Goal: Information Seeking & Learning: Learn about a topic

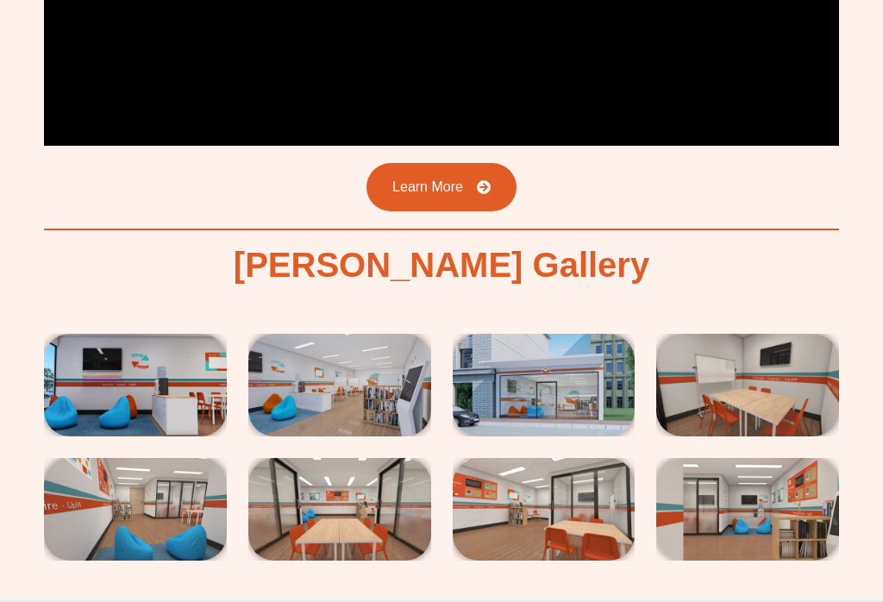
scroll to position [3335, 0]
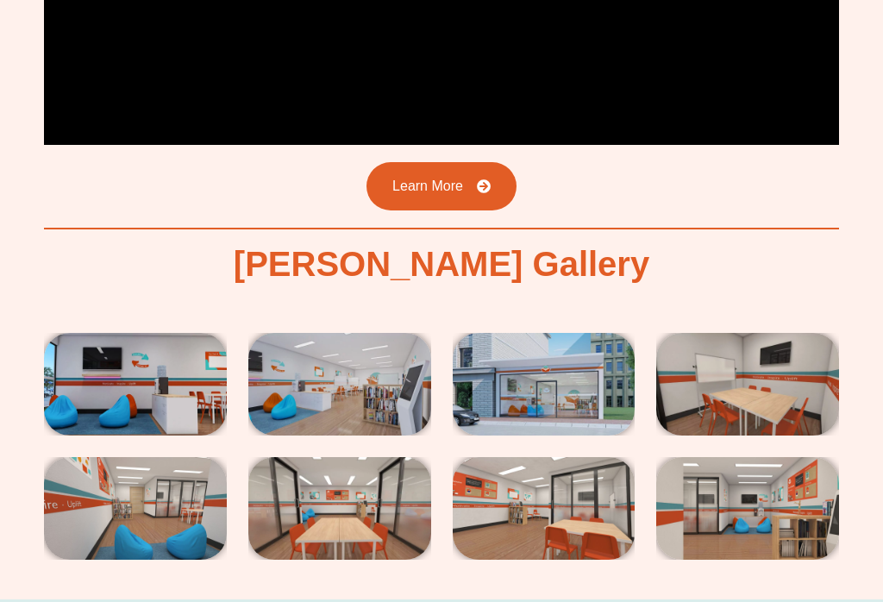
click at [144, 334] on img at bounding box center [135, 385] width 183 height 103
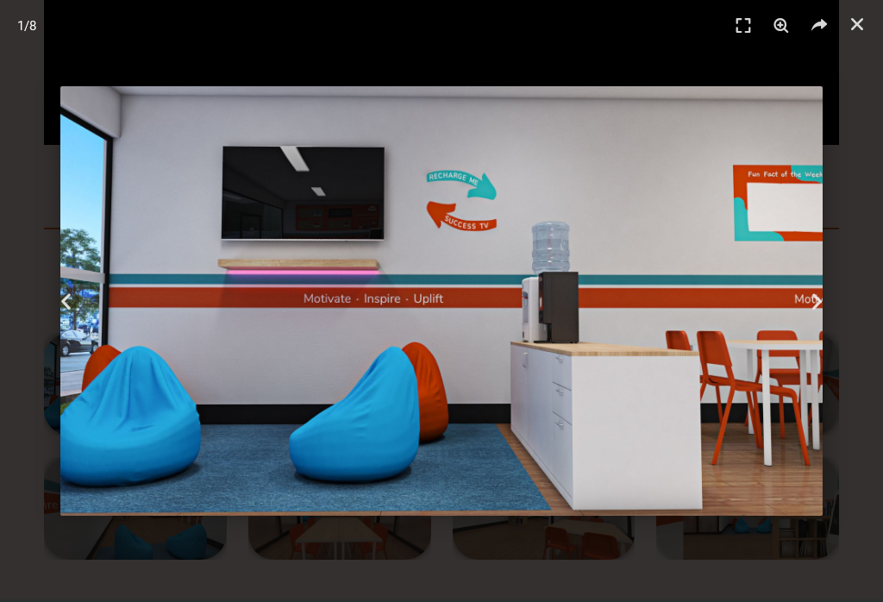
click at [810, 312] on icon "Next slide" at bounding box center [817, 302] width 22 height 22
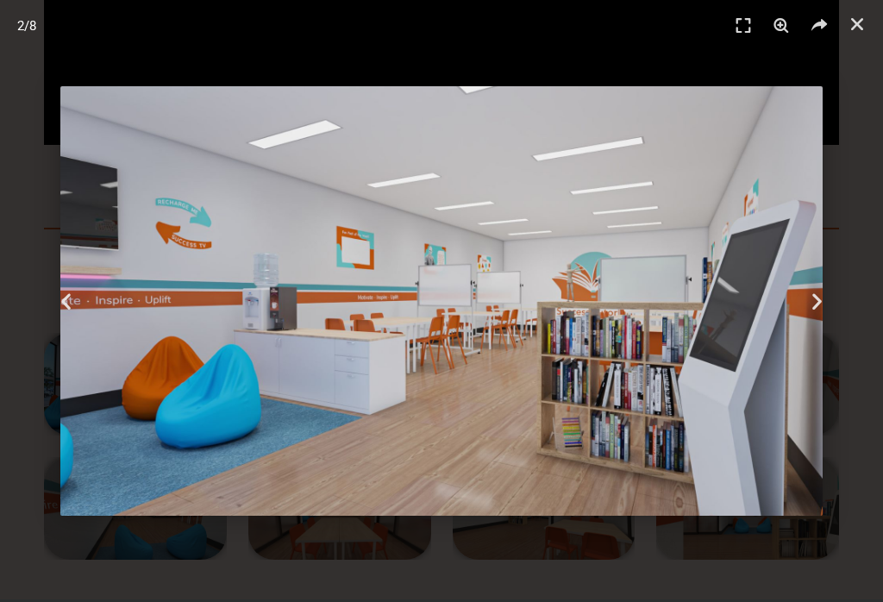
click at [810, 312] on icon "Next slide" at bounding box center [817, 302] width 22 height 22
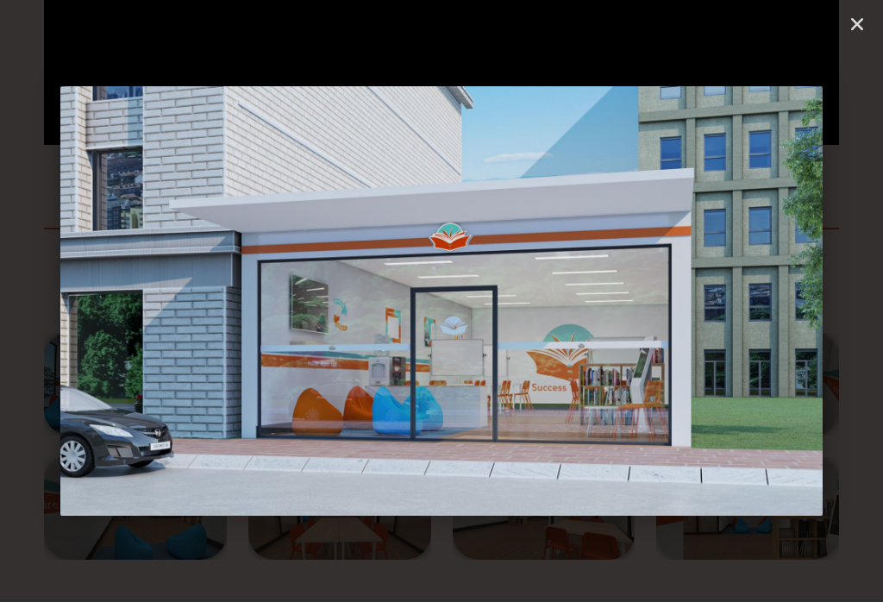
click at [823, 312] on icon "Next slide" at bounding box center [817, 302] width 22 height 22
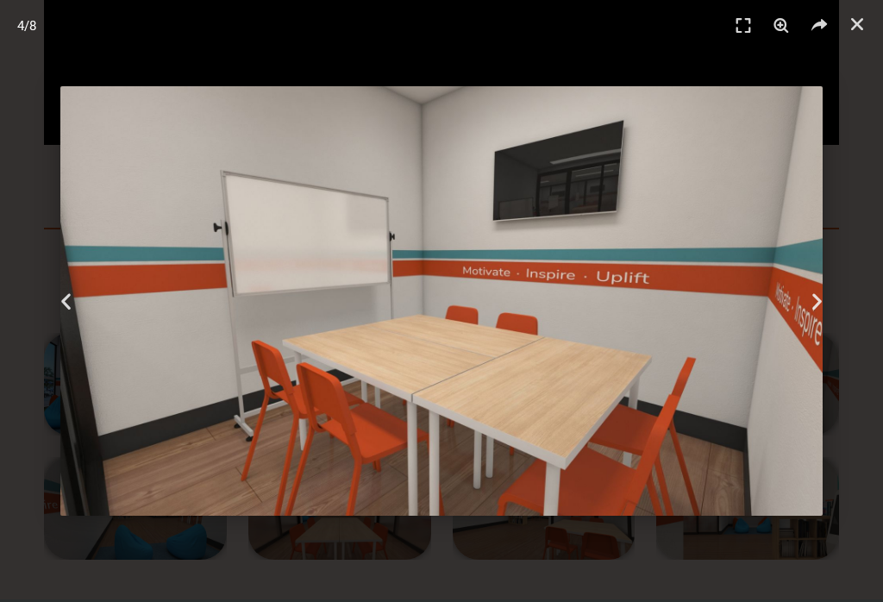
click at [825, 312] on icon "Next slide" at bounding box center [817, 302] width 22 height 22
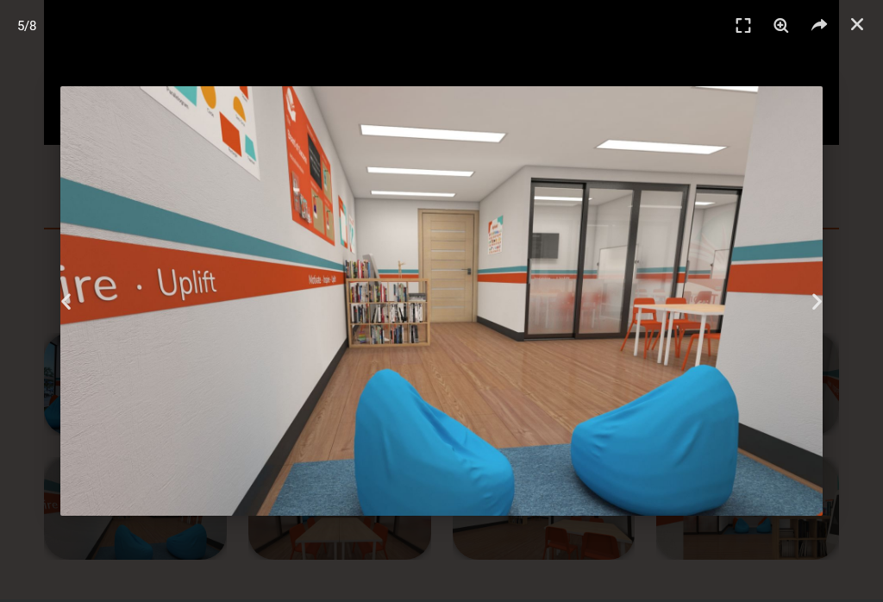
click at [823, 312] on icon "Next slide" at bounding box center [817, 302] width 22 height 22
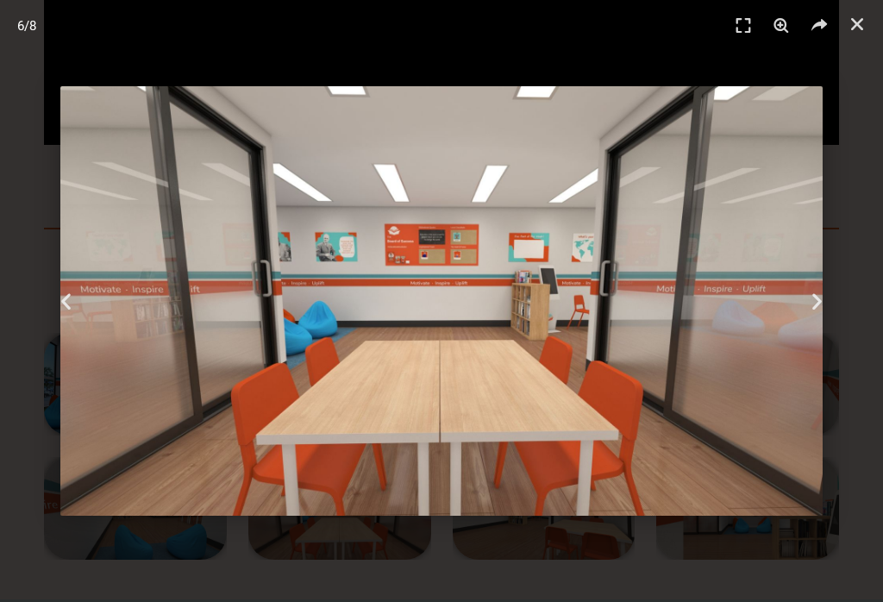
click at [823, 310] on icon "Next slide" at bounding box center [817, 302] width 22 height 22
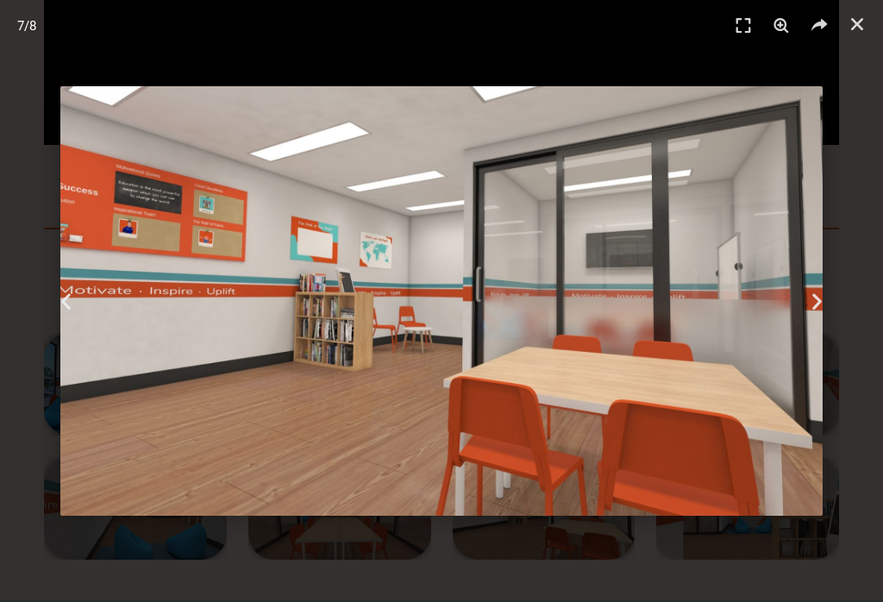
click at [824, 310] on icon "Next slide" at bounding box center [817, 302] width 22 height 22
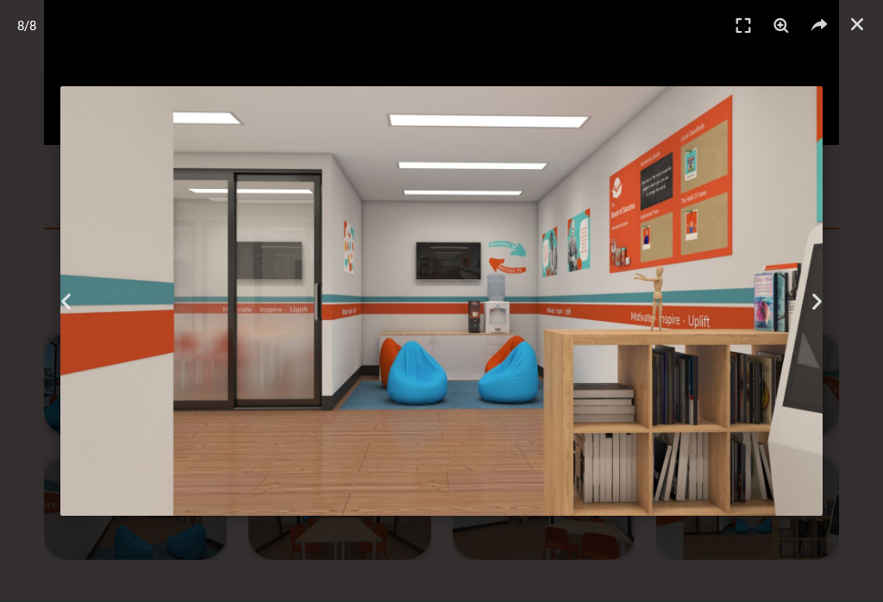
click at [832, 310] on div "Next" at bounding box center [816, 301] width 133 height 602
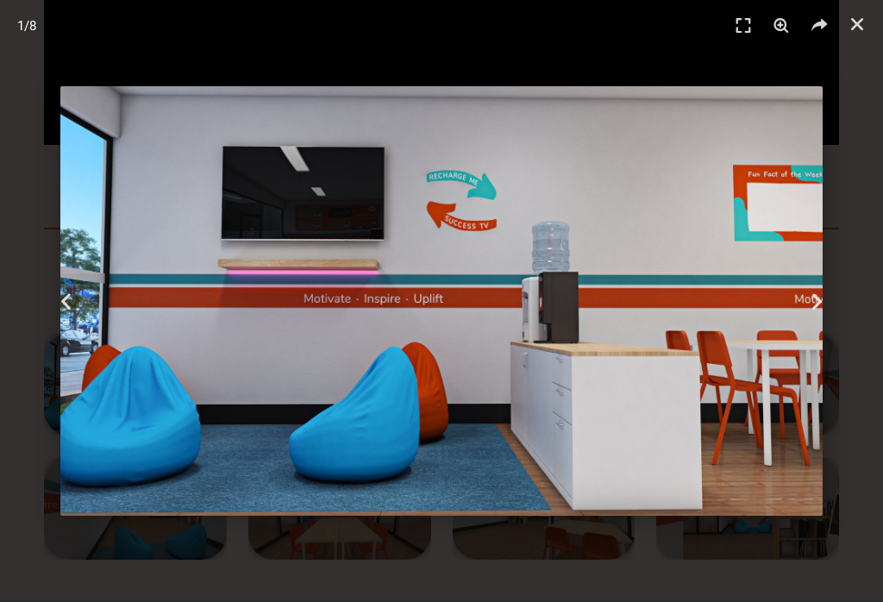
click at [835, 308] on div "Next" at bounding box center [816, 301] width 133 height 602
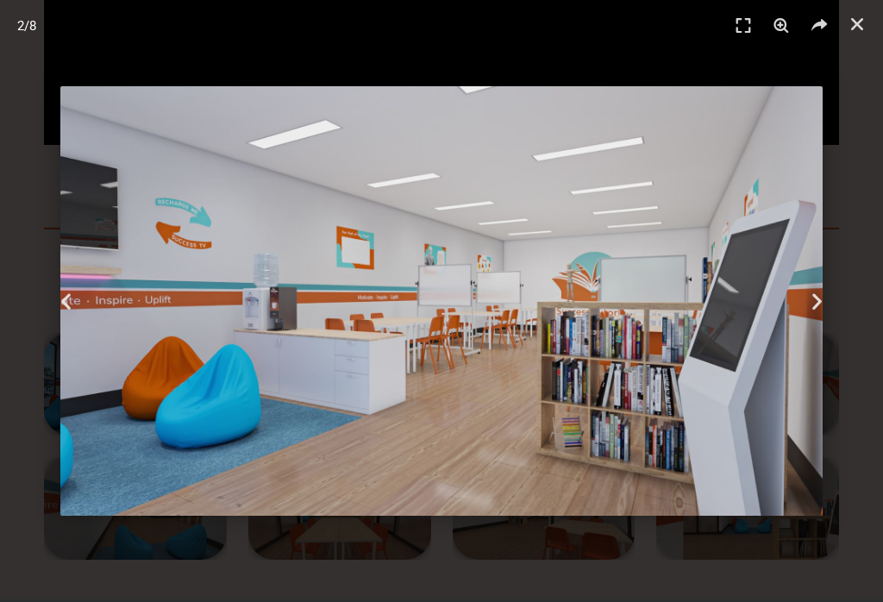
click at [814, 312] on icon "Next slide" at bounding box center [817, 302] width 22 height 22
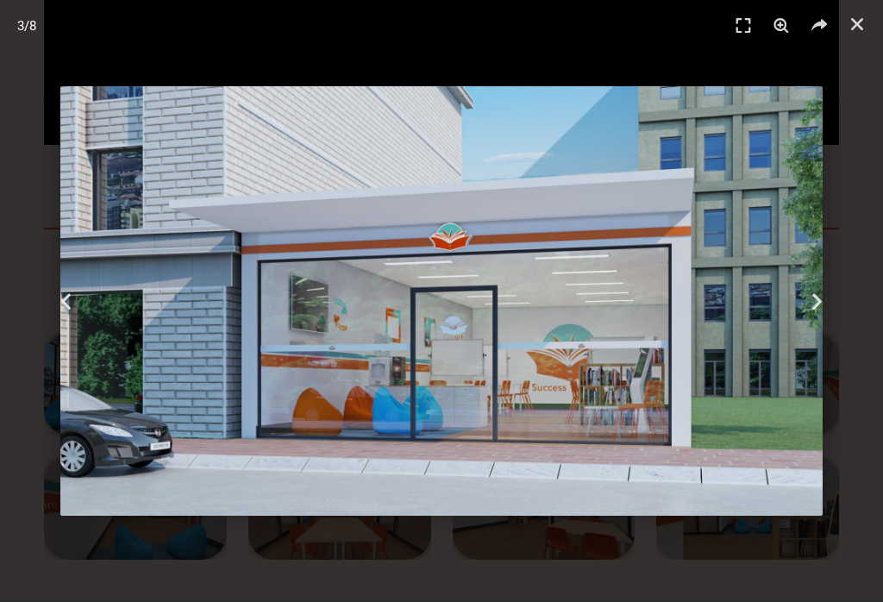
click at [848, 398] on div "Next" at bounding box center [816, 301] width 133 height 602
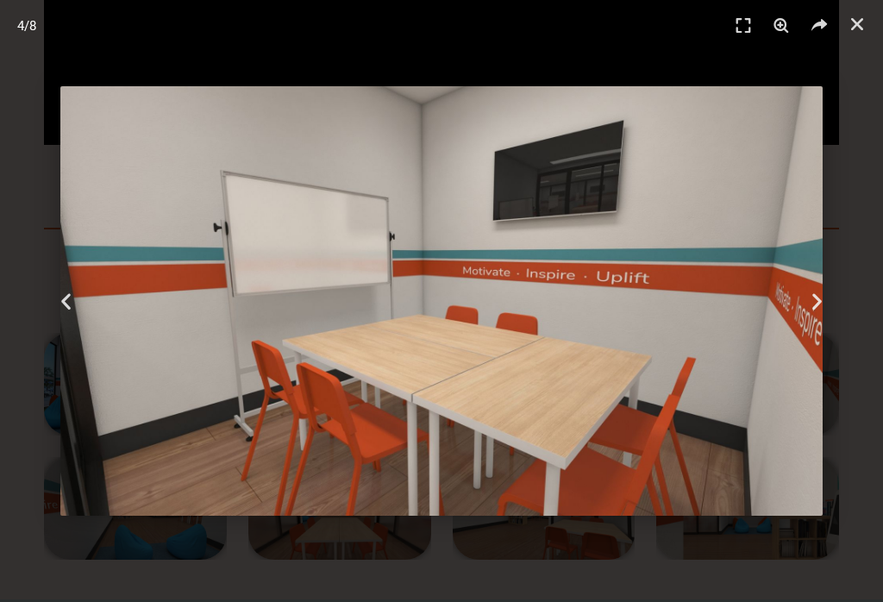
click at [859, 527] on div "Next" at bounding box center [816, 301] width 133 height 602
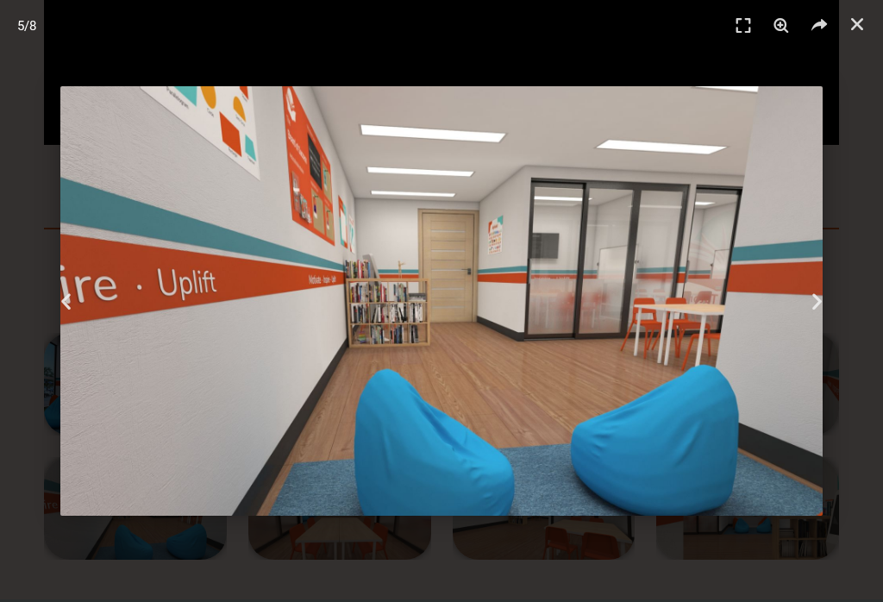
click at [701, 583] on div "5 / 8" at bounding box center [441, 301] width 883 height 602
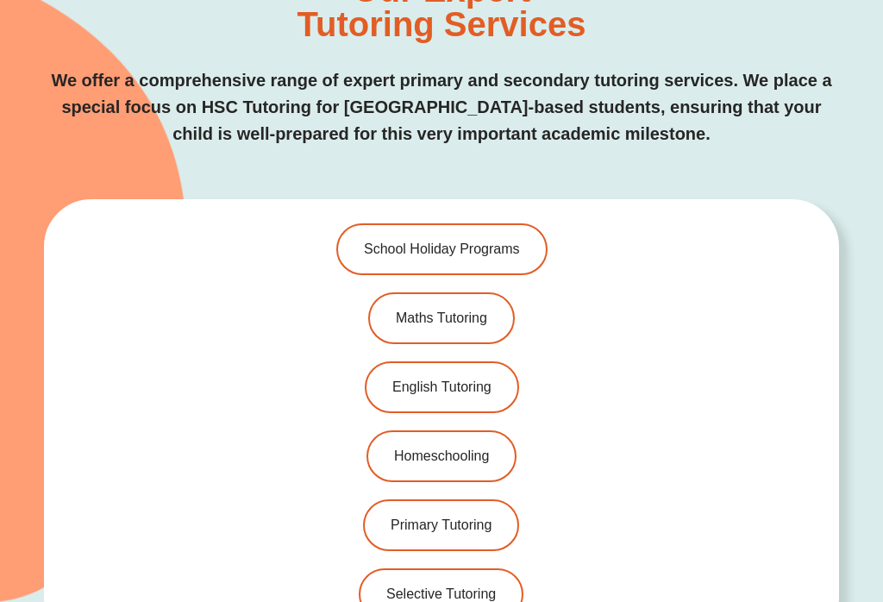
scroll to position [4014, 0]
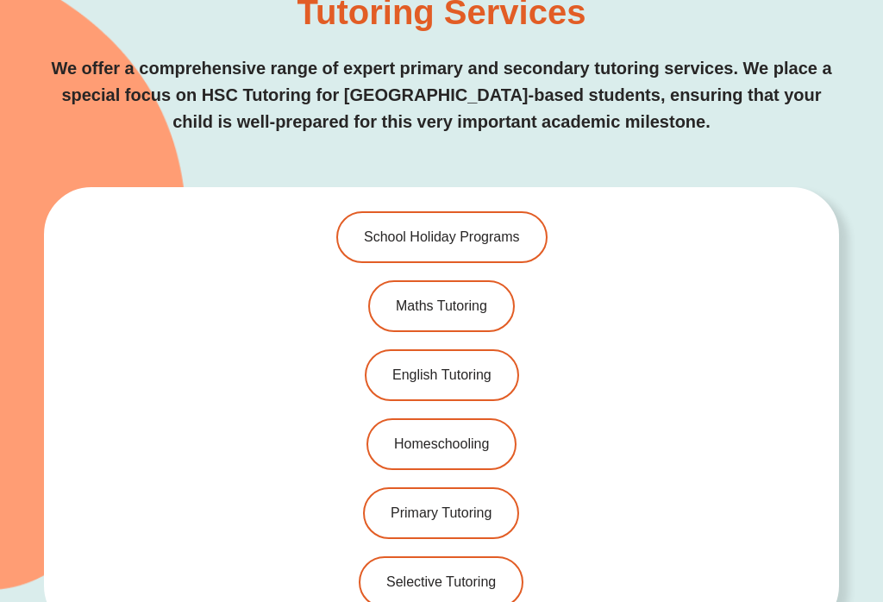
click at [452, 575] on span "Selective Tutoring" at bounding box center [440, 582] width 109 height 14
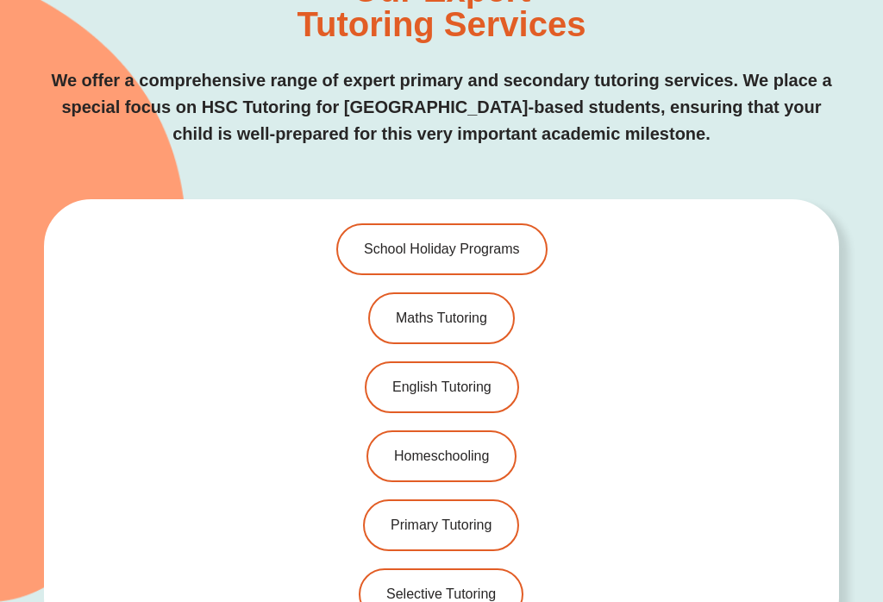
scroll to position [3947, 0]
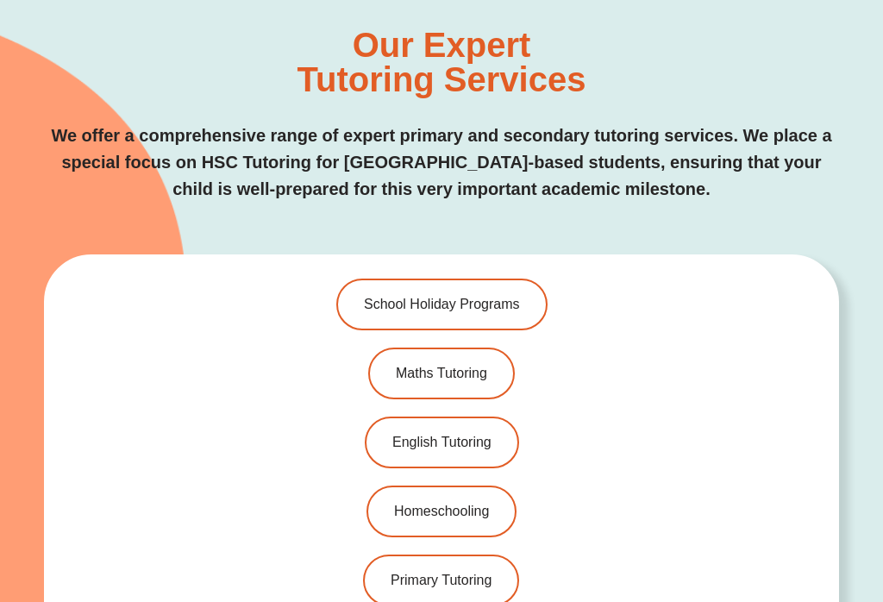
click at [429, 435] on span "English Tutoring" at bounding box center [441, 442] width 99 height 14
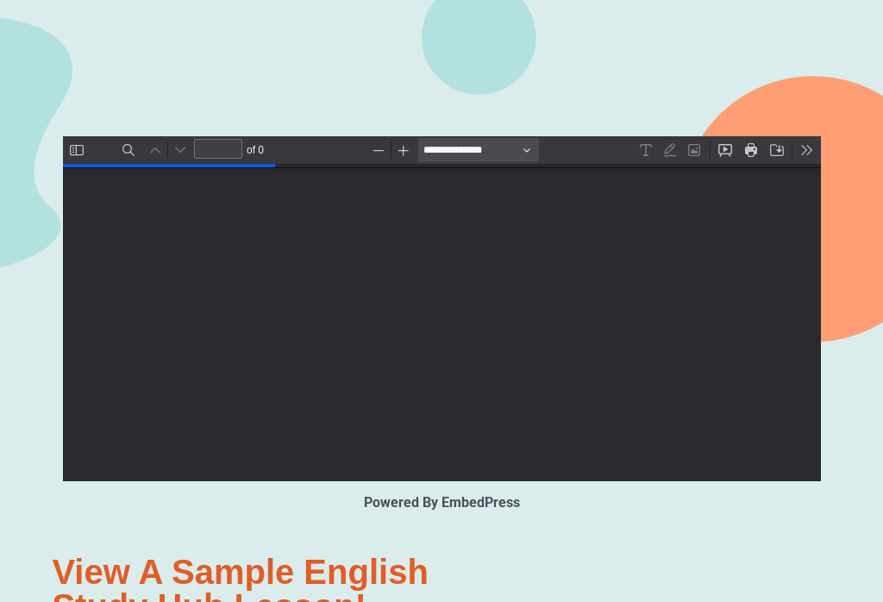
scroll to position [1988, 0]
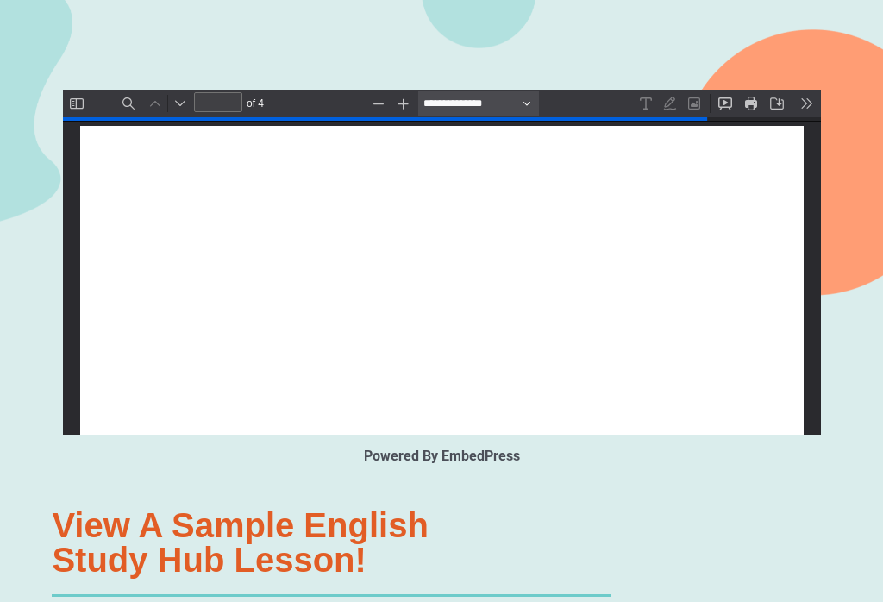
type input "*"
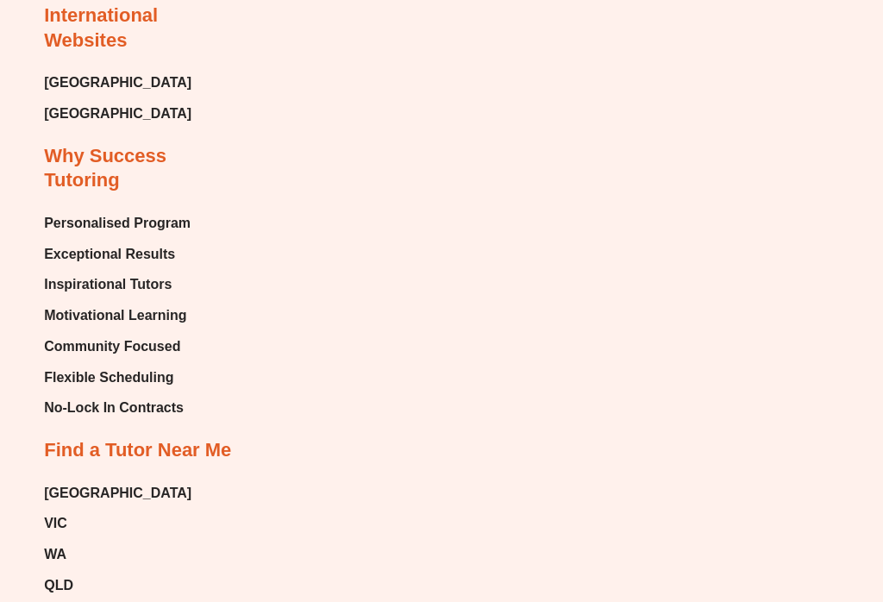
scroll to position [7572, 0]
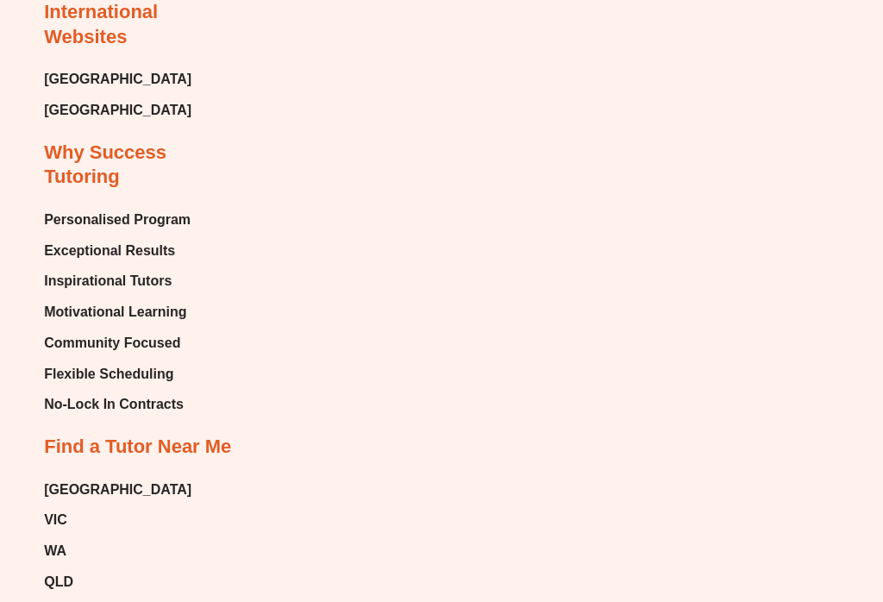
click at [452, 555] on span "Personalised Program" at bounding box center [458, 561] width 13 height 13
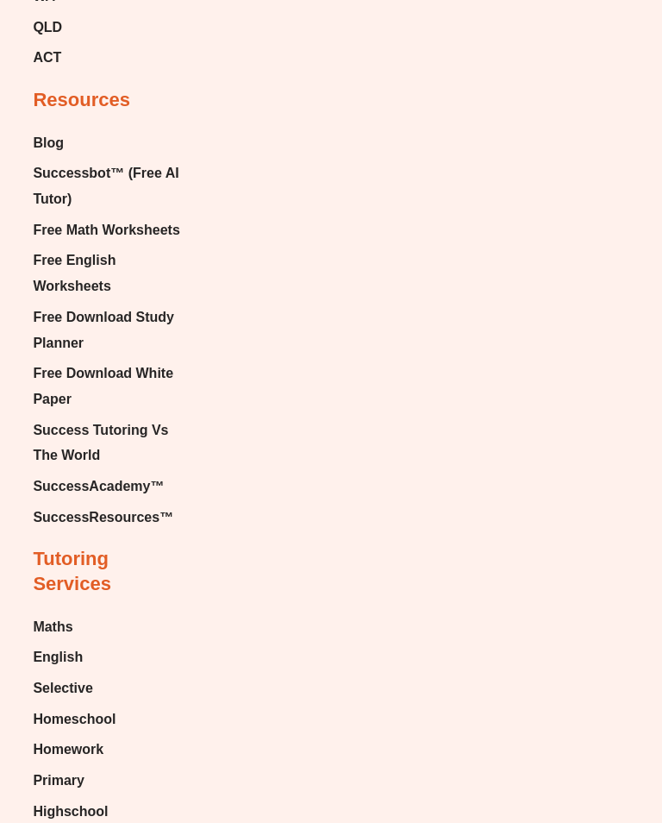
scroll to position [4512, 0]
